Goal: Find specific page/section: Find specific page/section

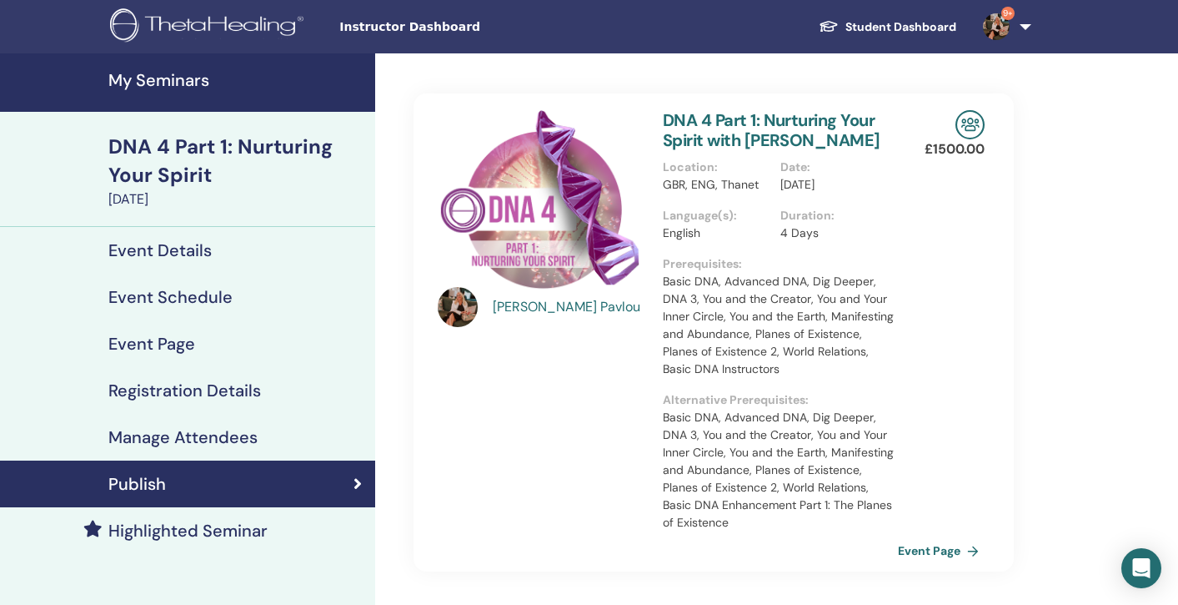
click at [141, 81] on h4 "My Seminars" at bounding box center [236, 80] width 257 height 20
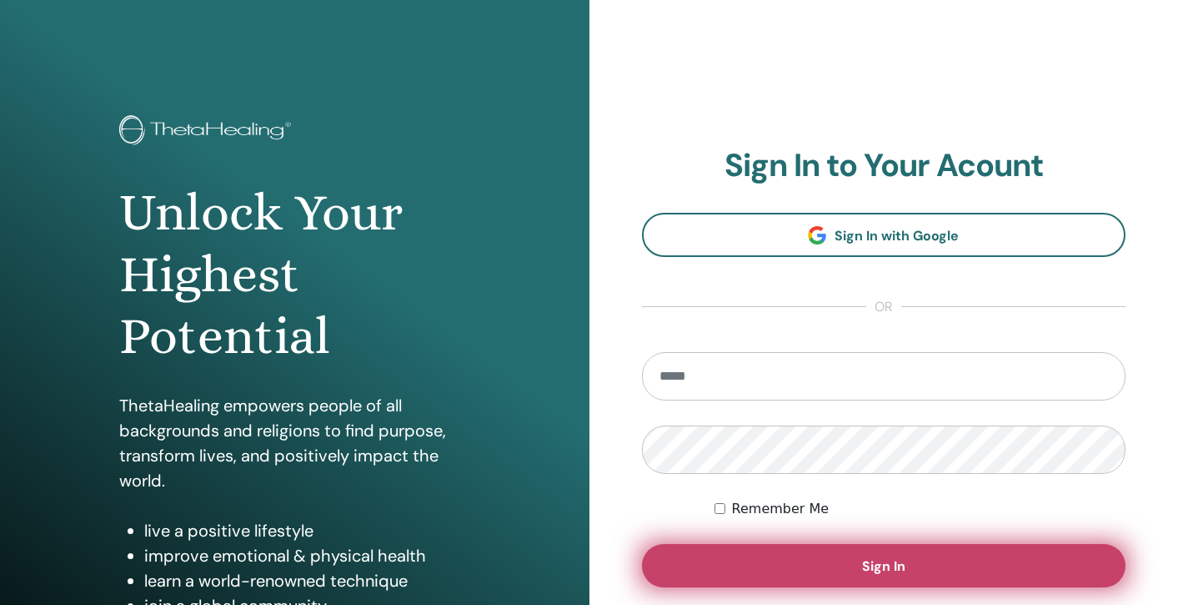
type input "**********"
click at [893, 563] on span "Sign In" at bounding box center [883, 566] width 43 height 18
